Goal: Information Seeking & Learning: Learn about a topic

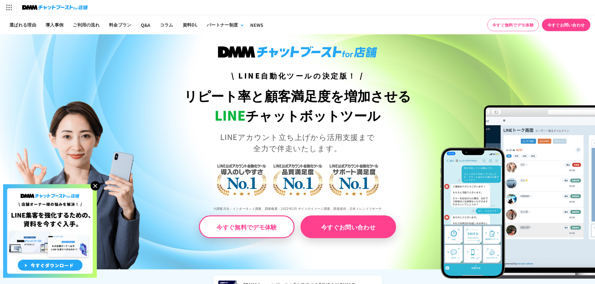
click at [94, 184] on img at bounding box center [95, 185] width 9 height 9
click at [95, 185] on img at bounding box center [95, 185] width 9 height 9
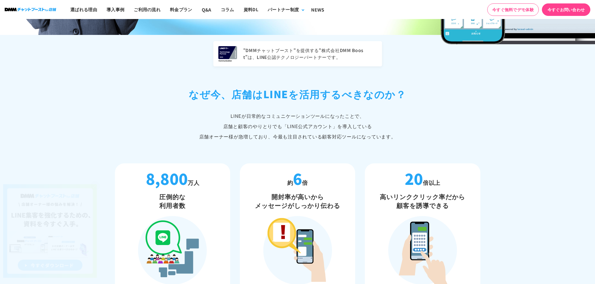
scroll to position [281, 0]
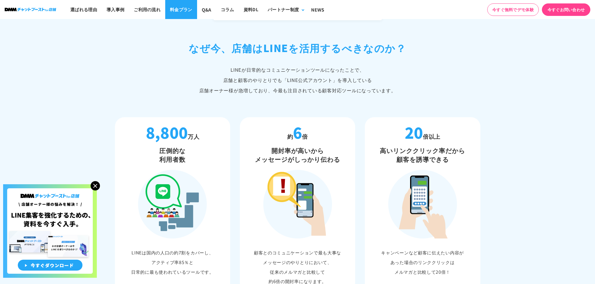
click at [181, 11] on link "料金プラン" at bounding box center [181, 9] width 32 height 19
click at [209, 11] on link "Q&A" at bounding box center [206, 9] width 19 height 19
drag, startPoint x: 66, startPoint y: 51, endPoint x: 66, endPoint y: 80, distance: 28.4
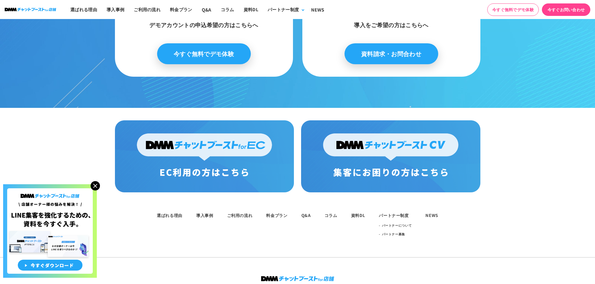
scroll to position [3260, 0]
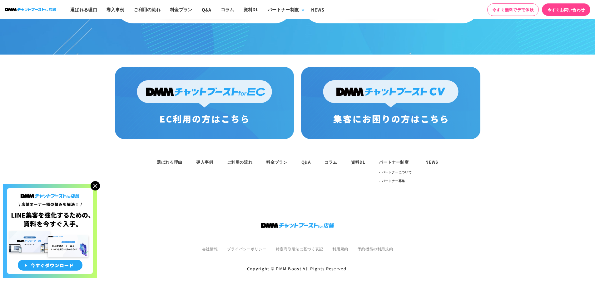
click at [95, 186] on img at bounding box center [95, 185] width 9 height 9
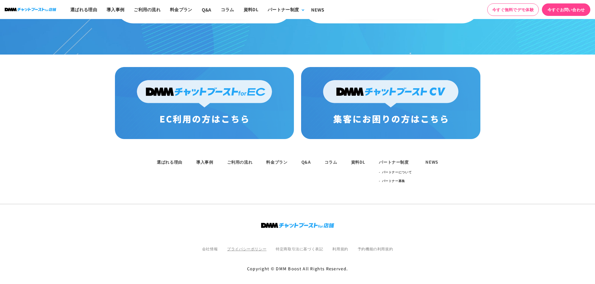
click at [259, 246] on link "プライバシーポリシー" at bounding box center [246, 248] width 39 height 5
click at [340, 246] on link "利用規約" at bounding box center [340, 248] width 16 height 5
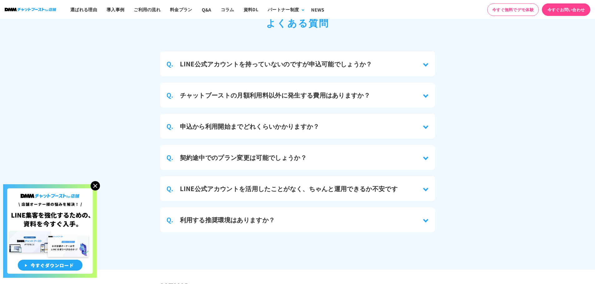
scroll to position [2756, 0]
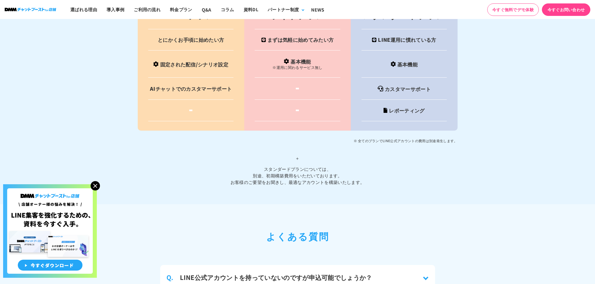
scroll to position [2457, 0]
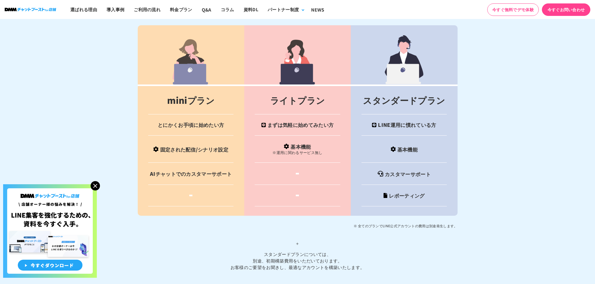
click at [399, 173] on td "カスタマーサポート" at bounding box center [404, 174] width 106 height 22
click at [406, 187] on td "レポーティング" at bounding box center [404, 196] width 106 height 22
drag, startPoint x: 405, startPoint y: 147, endPoint x: 385, endPoint y: 147, distance: 19.7
click at [404, 147] on td "基本機能" at bounding box center [404, 149] width 106 height 27
click at [315, 145] on td "基本機能 ※運用に関わるサービス無し" at bounding box center [297, 149] width 106 height 27
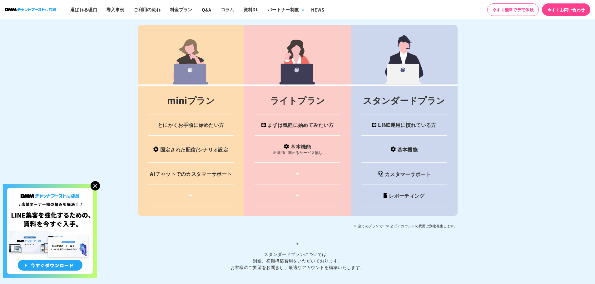
drag, startPoint x: 219, startPoint y: 145, endPoint x: 213, endPoint y: 145, distance: 6.6
click at [218, 145] on td "固定された配信/シナリオ設定" at bounding box center [191, 149] width 106 height 27
click at [178, 164] on td "AIチャットでのカスタマーサポート" at bounding box center [191, 174] width 106 height 22
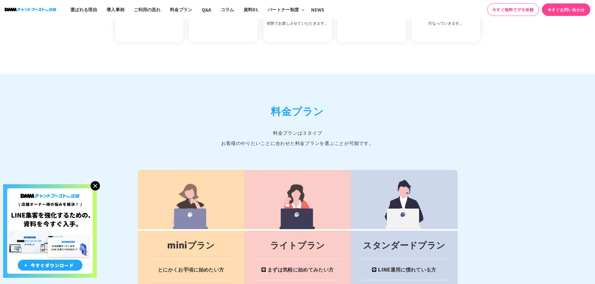
scroll to position [2301, 0]
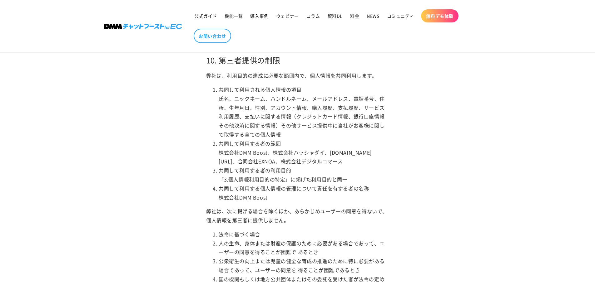
drag, startPoint x: 166, startPoint y: 116, endPoint x: 162, endPoint y: 116, distance: 4.1
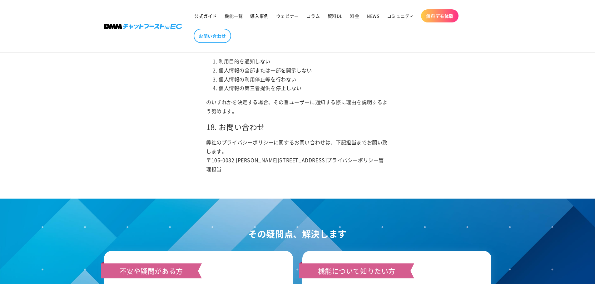
scroll to position [2209, 0]
